Goal: Register for event/course

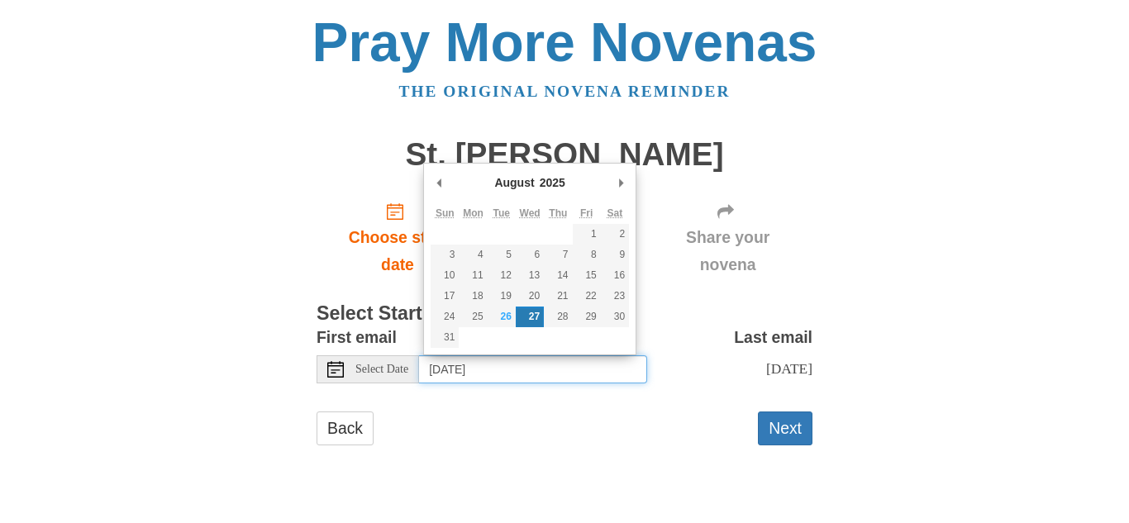
click at [550, 370] on input "[DATE]" at bounding box center [533, 370] width 228 height 28
type input "[DATE]"
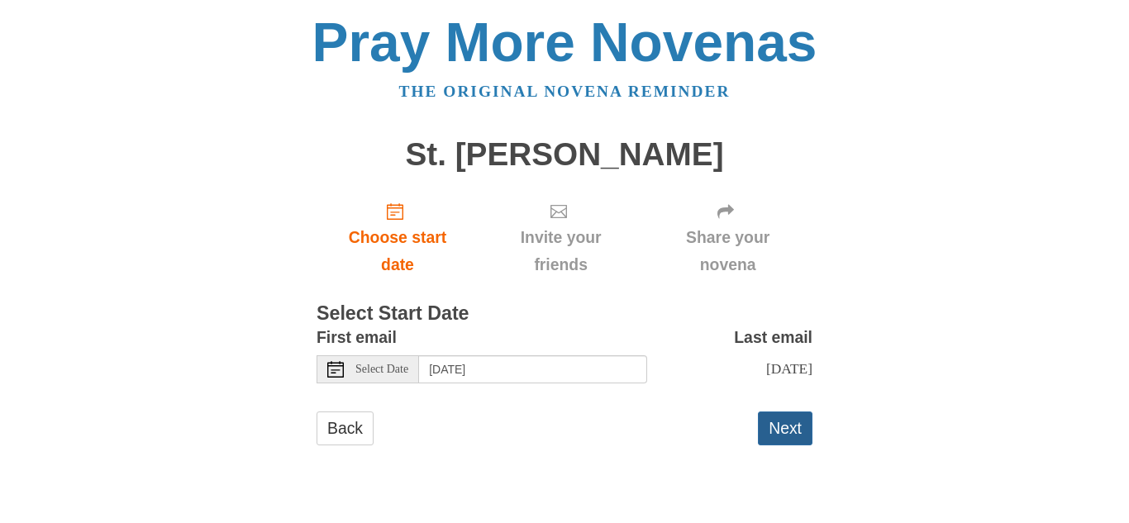
click at [793, 426] on button "Next" at bounding box center [785, 429] width 55 height 34
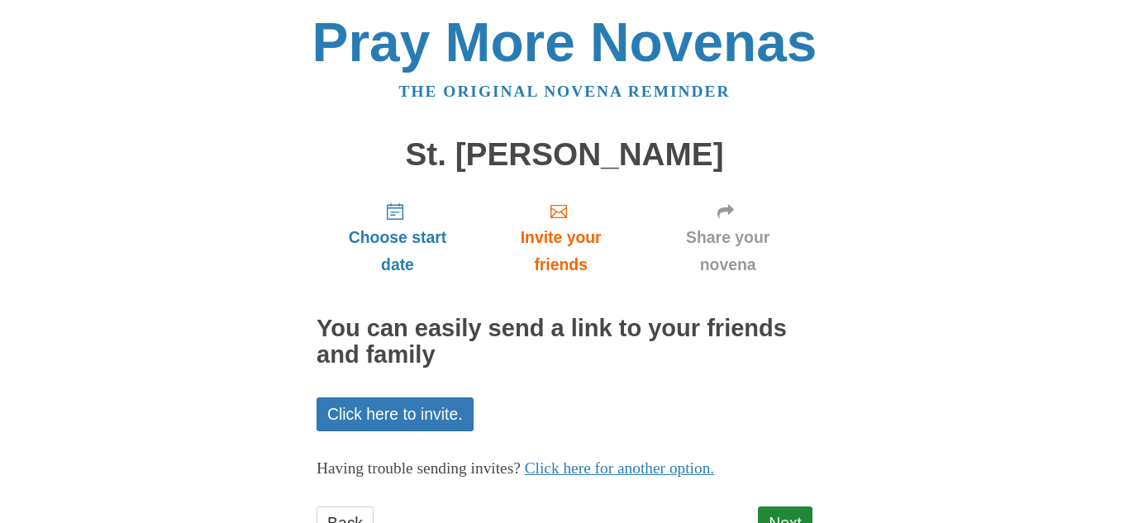
scroll to position [65, 0]
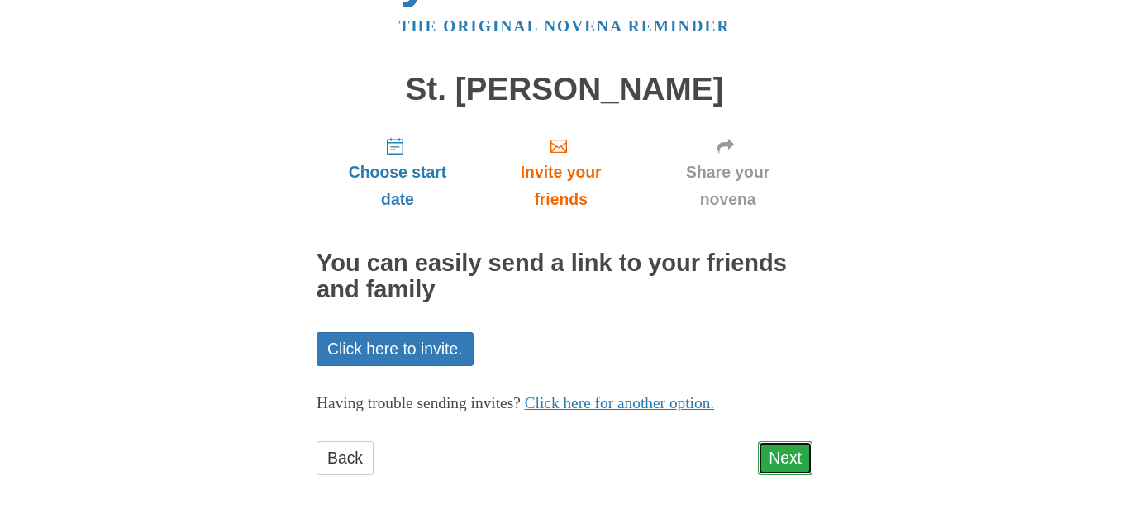
click at [790, 461] on link "Next" at bounding box center [785, 459] width 55 height 34
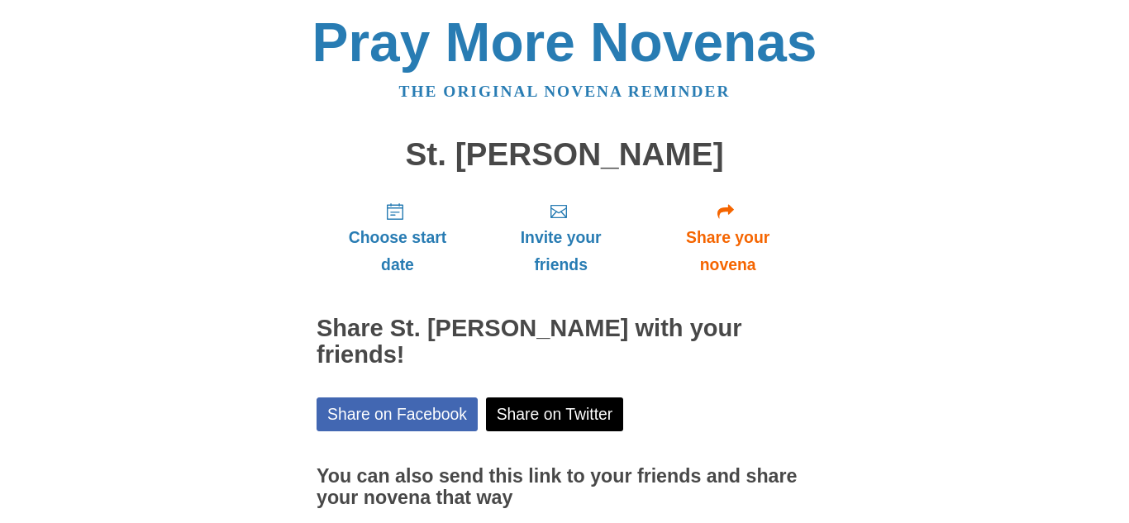
scroll to position [141, 0]
